Goal: Communication & Community: Participate in discussion

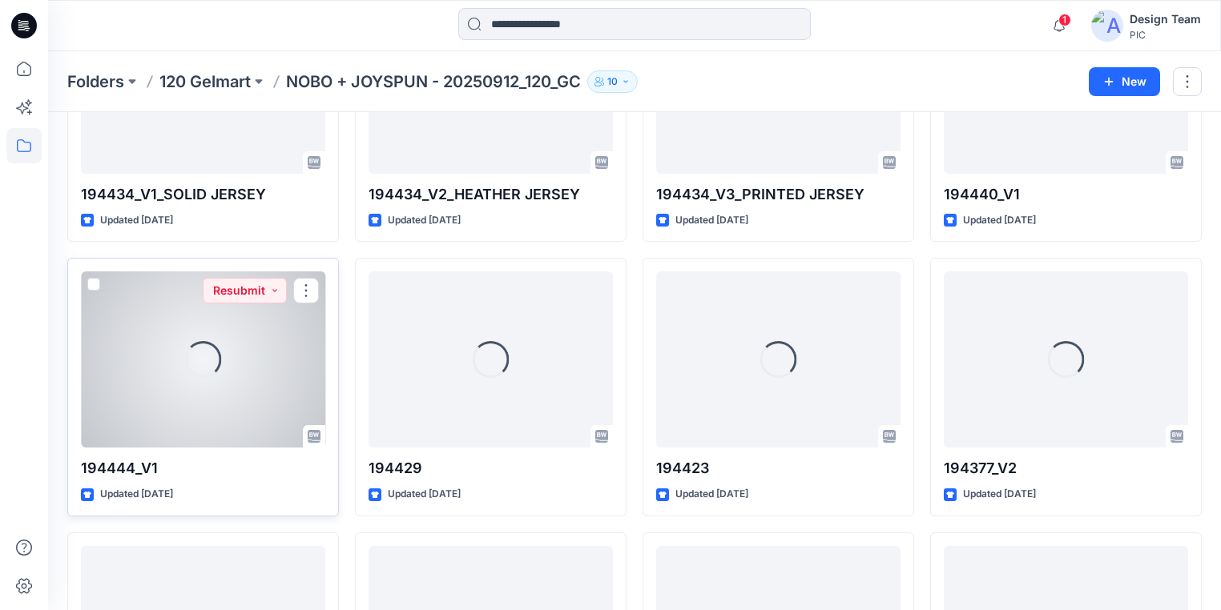
scroll to position [2672, 0]
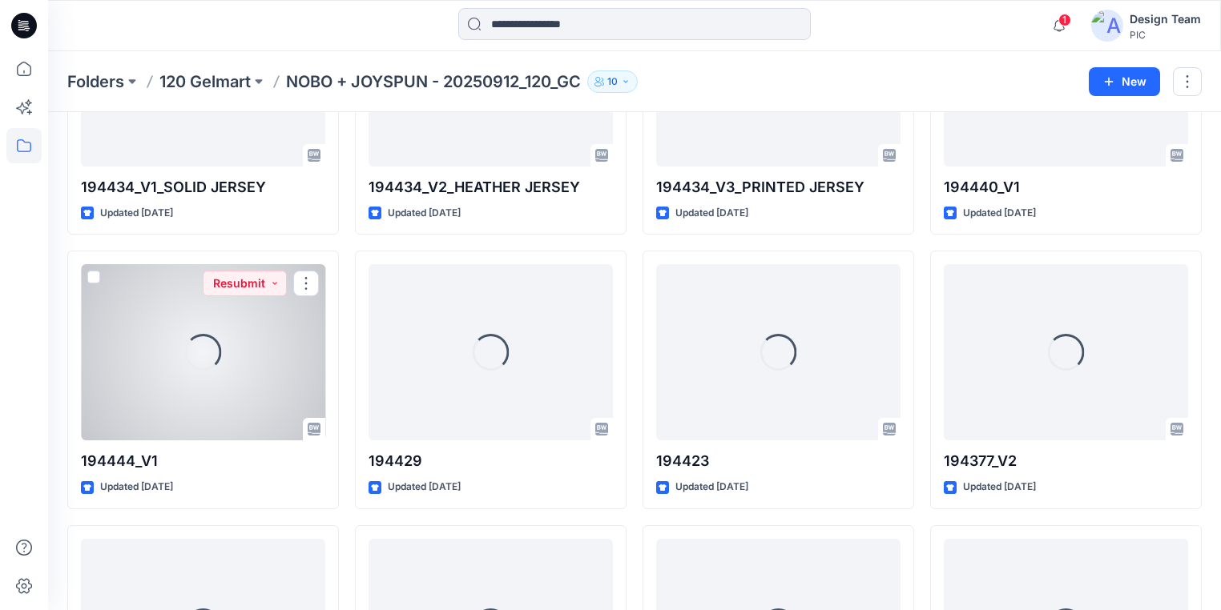
click at [268, 388] on div "Loading..." at bounding box center [203, 352] width 244 height 176
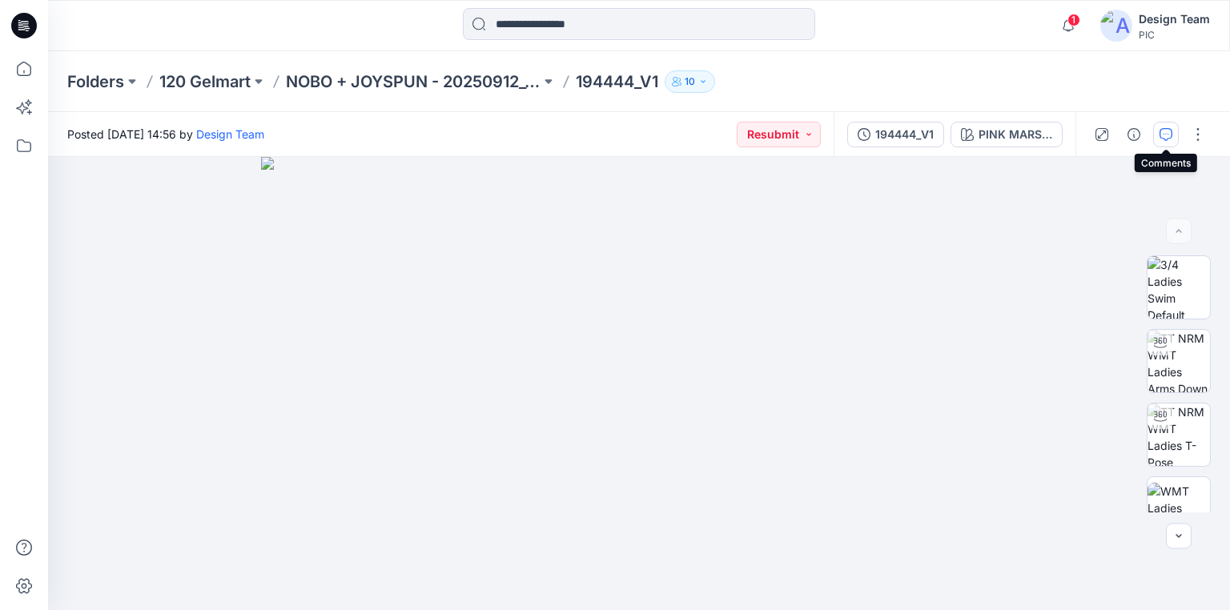
click at [1169, 131] on icon "button" at bounding box center [1166, 134] width 13 height 13
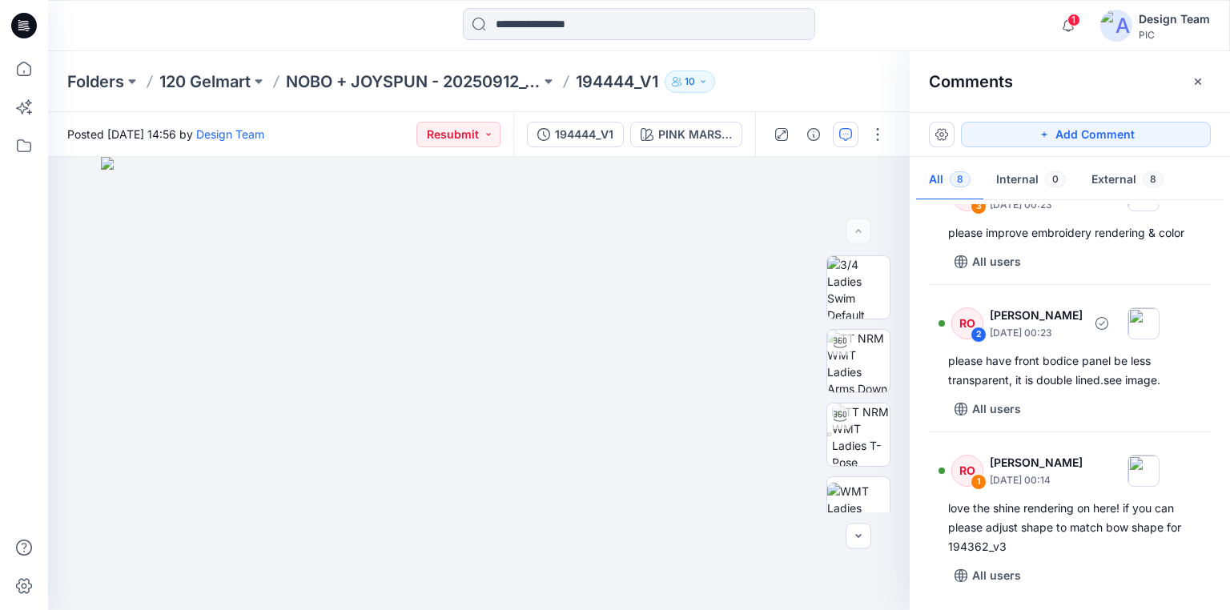
scroll to position [820, 0]
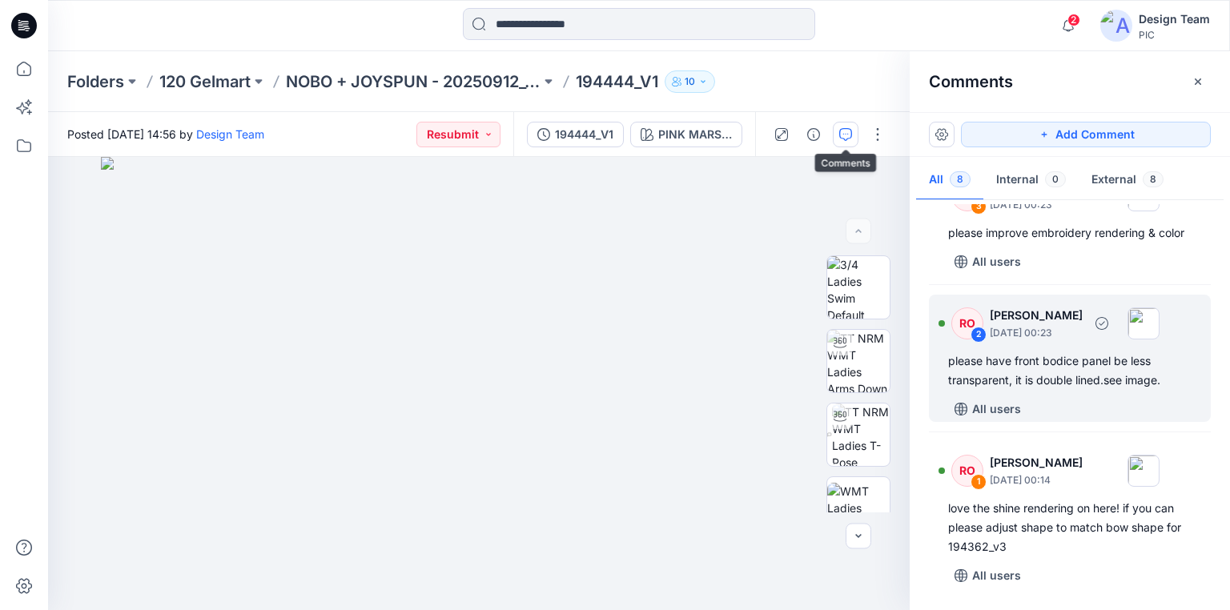
click at [1083, 365] on div "please have front bodice panel be less transparent, it is double lined.see imag…" at bounding box center [1070, 371] width 244 height 38
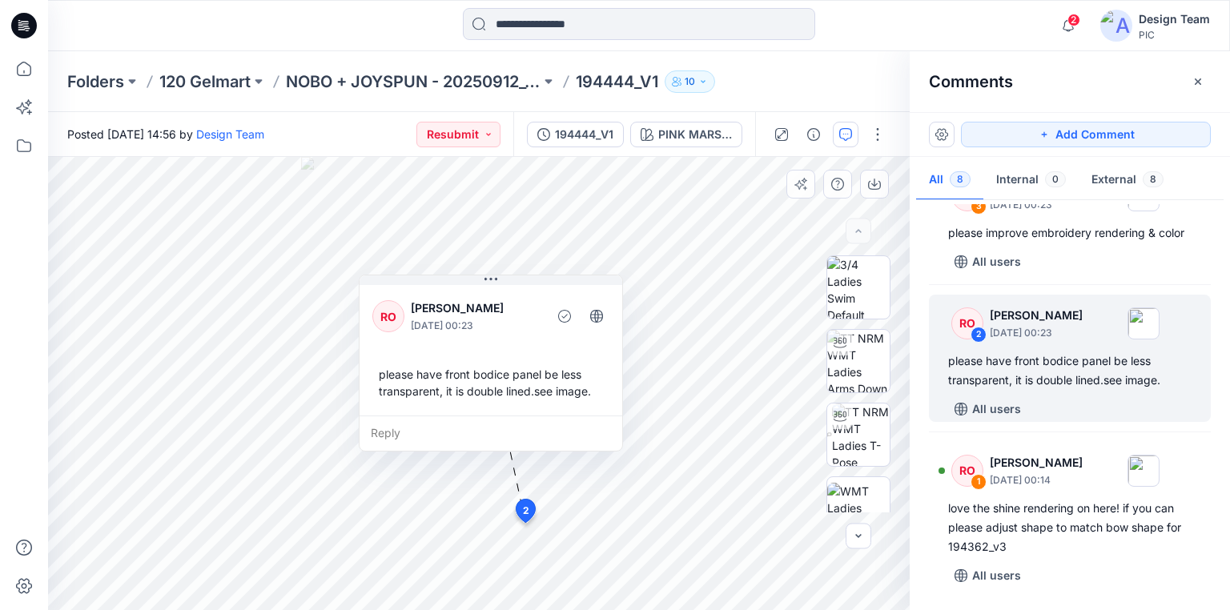
click at [377, 431] on div "Reply" at bounding box center [491, 433] width 263 height 35
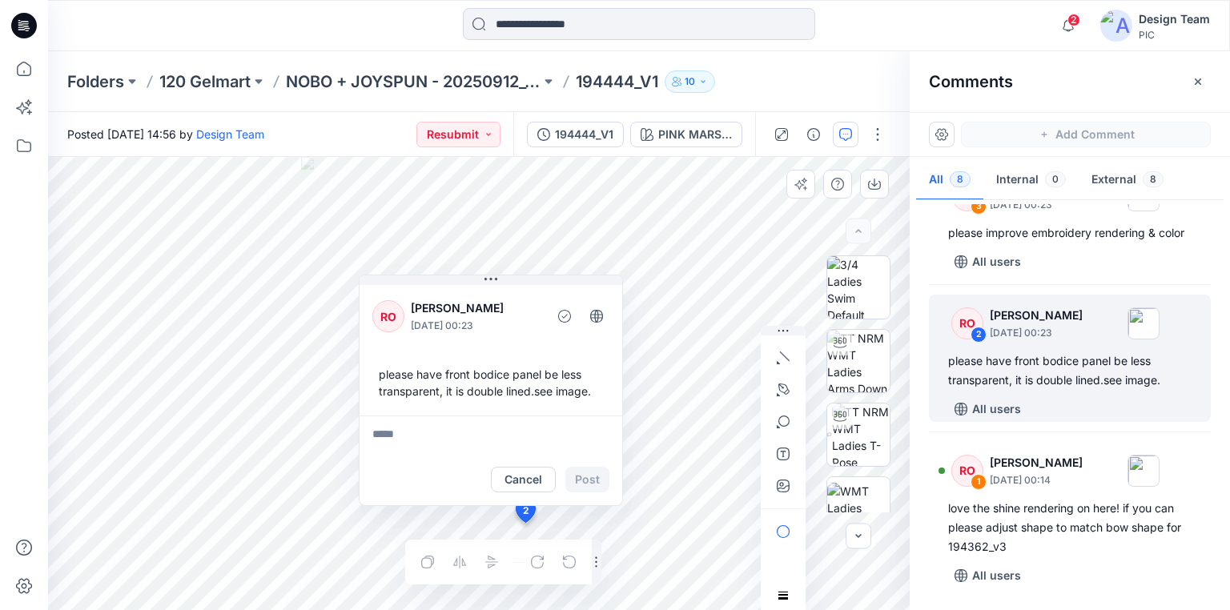
click at [381, 426] on textarea at bounding box center [491, 435] width 263 height 38
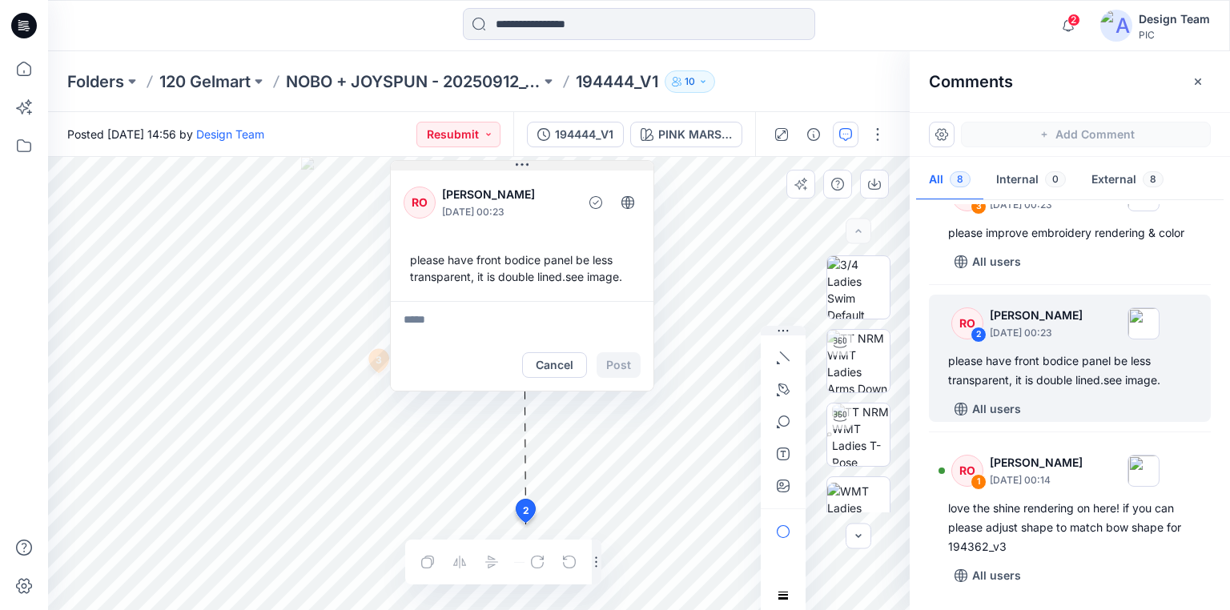
drag, startPoint x: 501, startPoint y: 280, endPoint x: 531, endPoint y: 160, distance: 123.8
click at [531, 161] on button at bounding box center [522, 166] width 263 height 10
drag, startPoint x: 554, startPoint y: 165, endPoint x: 661, endPoint y: 111, distance: 119.3
click at [661, 111] on div "Folders 120 Gelmart NOBO + JOYSPUN - 20250912_120_GC 194444_V1 10 Posted [DATE]…" at bounding box center [639, 330] width 1182 height 559
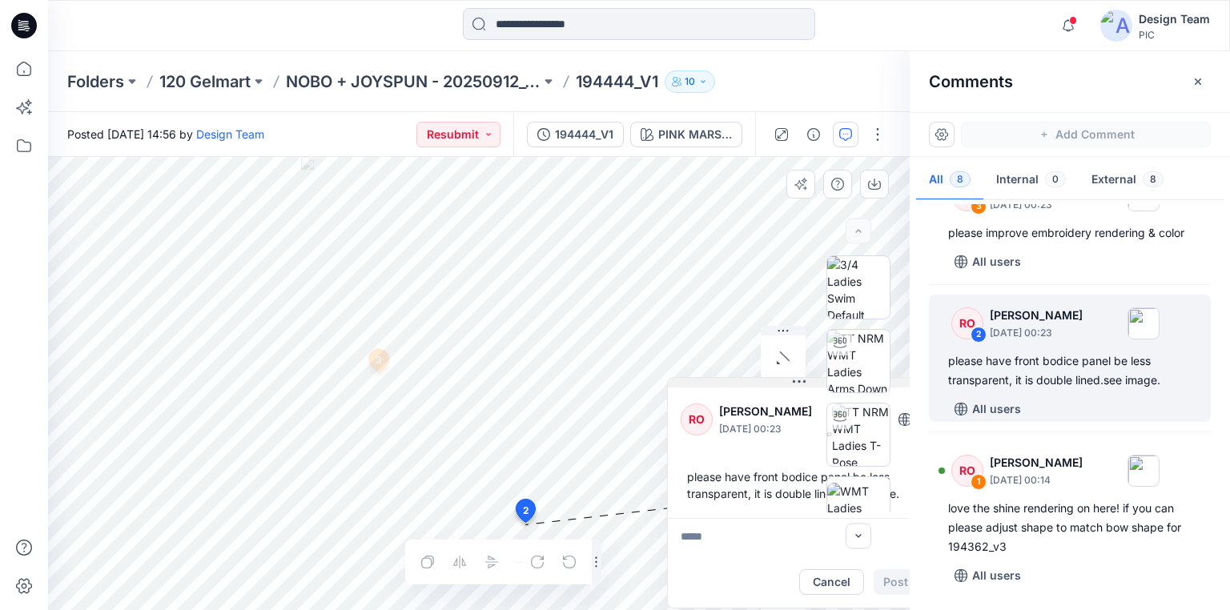
drag, startPoint x: 497, startPoint y: 166, endPoint x: 757, endPoint y: 378, distance: 335.3
click at [757, 378] on button at bounding box center [799, 383] width 263 height 10
